Goal: Information Seeking & Learning: Learn about a topic

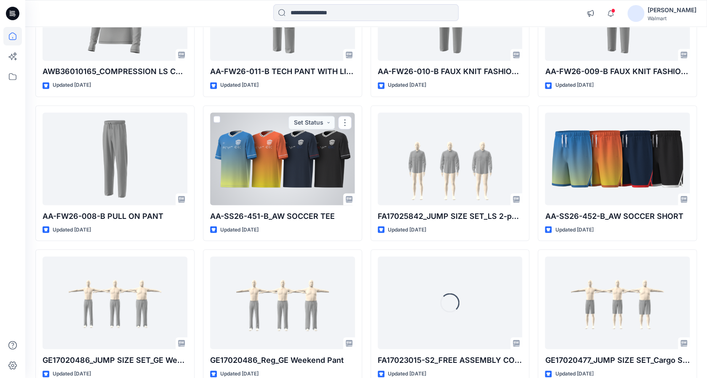
scroll to position [879, 0]
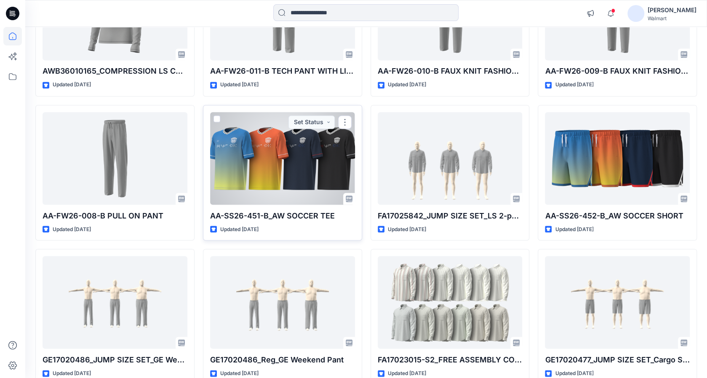
click at [243, 163] on div at bounding box center [282, 158] width 145 height 93
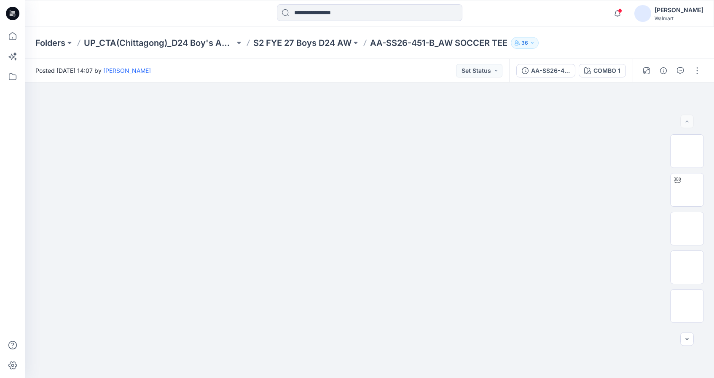
click at [528, 43] on p "36" at bounding box center [524, 42] width 7 height 9
click at [492, 16] on div at bounding box center [369, 13] width 344 height 19
click at [548, 72] on div "AA-SS26-451-B_AW SOCCER TEE" at bounding box center [550, 70] width 39 height 9
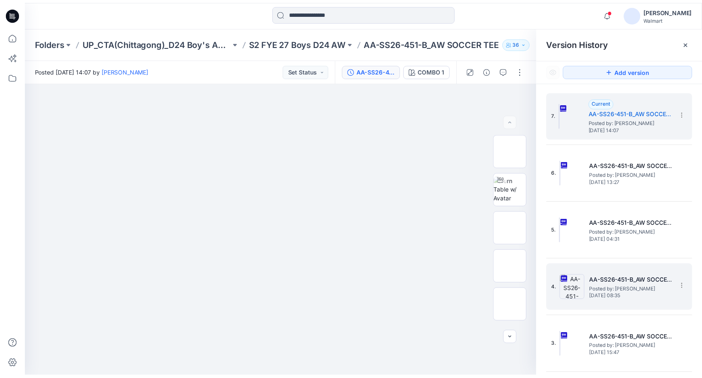
scroll to position [103, 0]
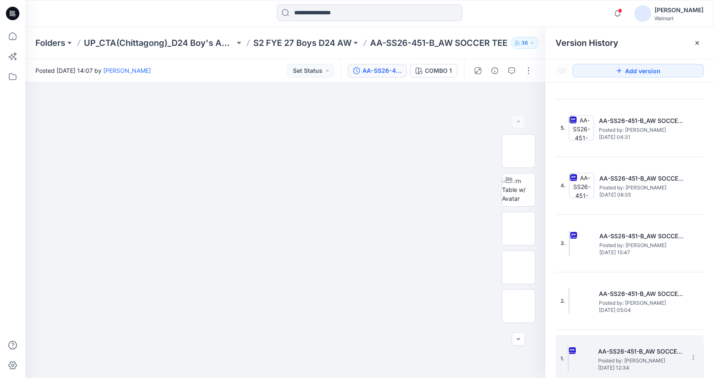
click at [633, 348] on h5 "AA-SS26-451-B_AW SOCCER TEE_03" at bounding box center [640, 352] width 84 height 10
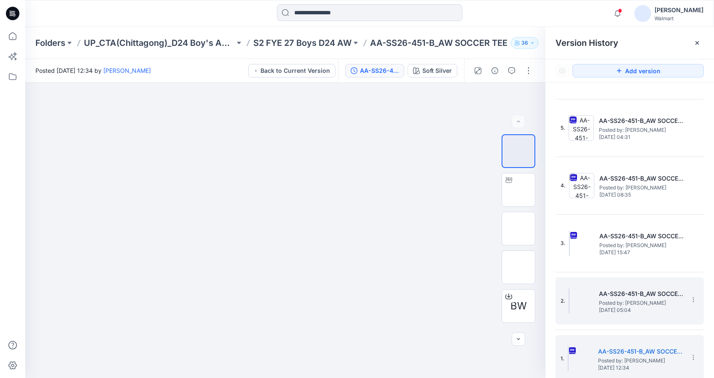
click at [642, 303] on span "Posted by: [PERSON_NAME]" at bounding box center [641, 303] width 84 height 8
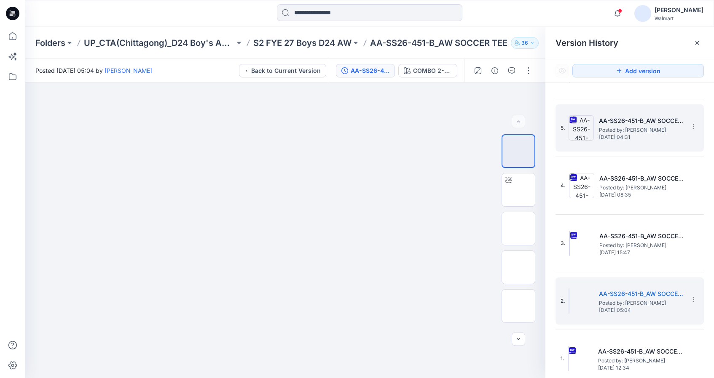
click at [587, 137] on img at bounding box center [580, 127] width 25 height 25
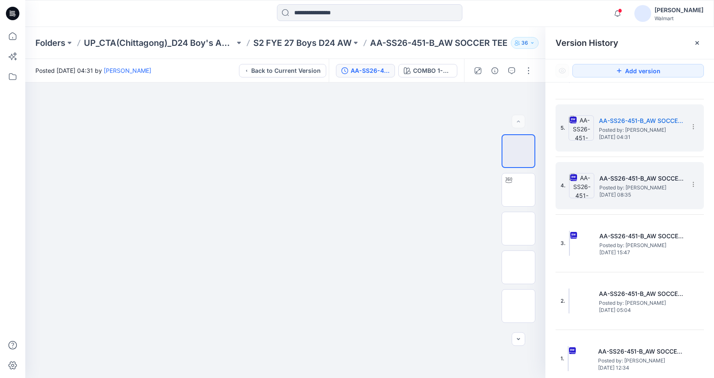
click at [588, 176] on img at bounding box center [581, 185] width 25 height 25
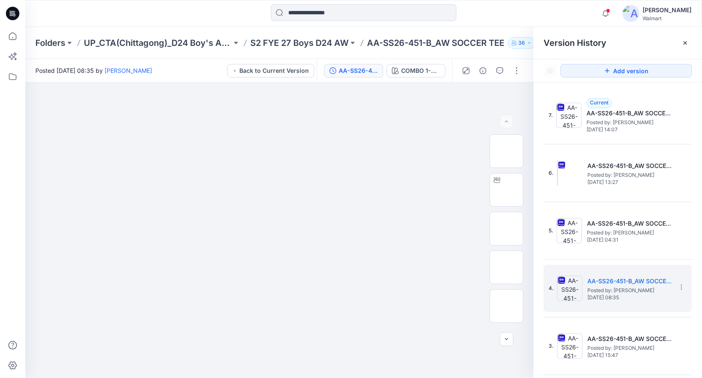
scroll to position [0, 0]
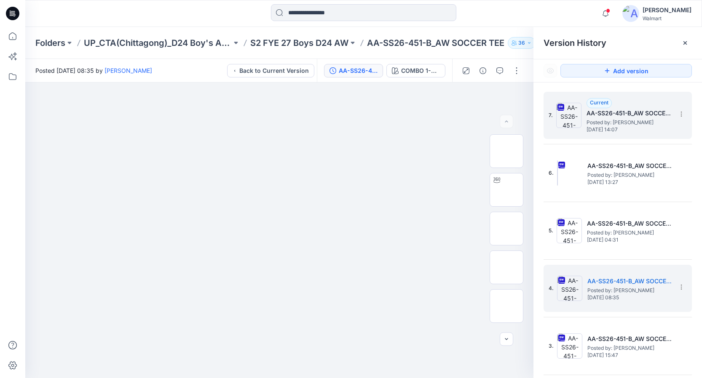
click at [597, 112] on h5 "AA-SS26-451-B_AW SOCCER TEE" at bounding box center [628, 113] width 84 height 10
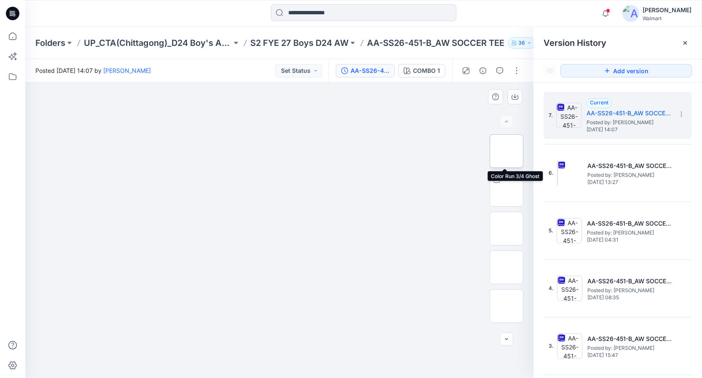
click at [506, 151] on img at bounding box center [506, 151] width 0 height 0
click at [506, 267] on img at bounding box center [506, 267] width 0 height 0
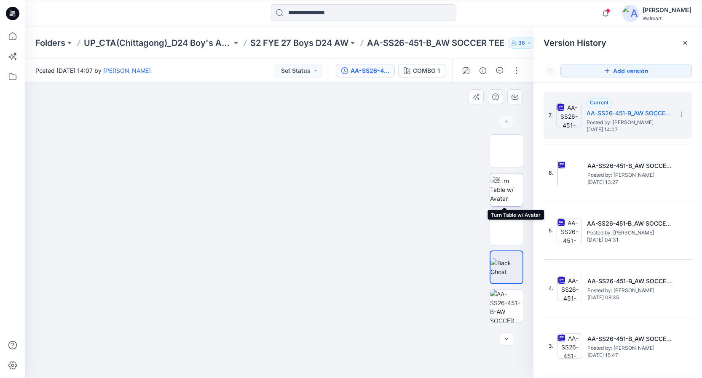
click at [510, 191] on img at bounding box center [506, 190] width 33 height 27
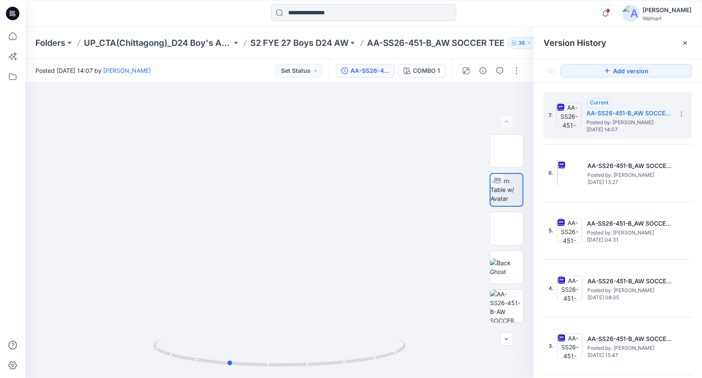
drag, startPoint x: 282, startPoint y: 367, endPoint x: 484, endPoint y: 388, distance: 202.9
click at [484, 378] on html "Notifications Your style AWB33609978-COMPRESSION PANT is ready 13 hours ago You…" at bounding box center [351, 189] width 702 height 378
